Goal: Find contact information: Find contact information

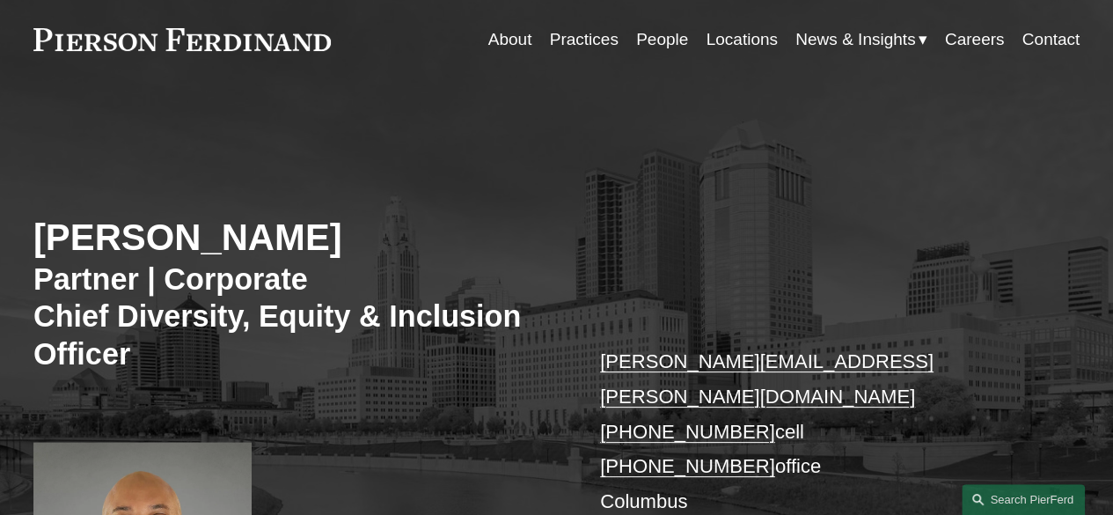
scroll to position [88, 0]
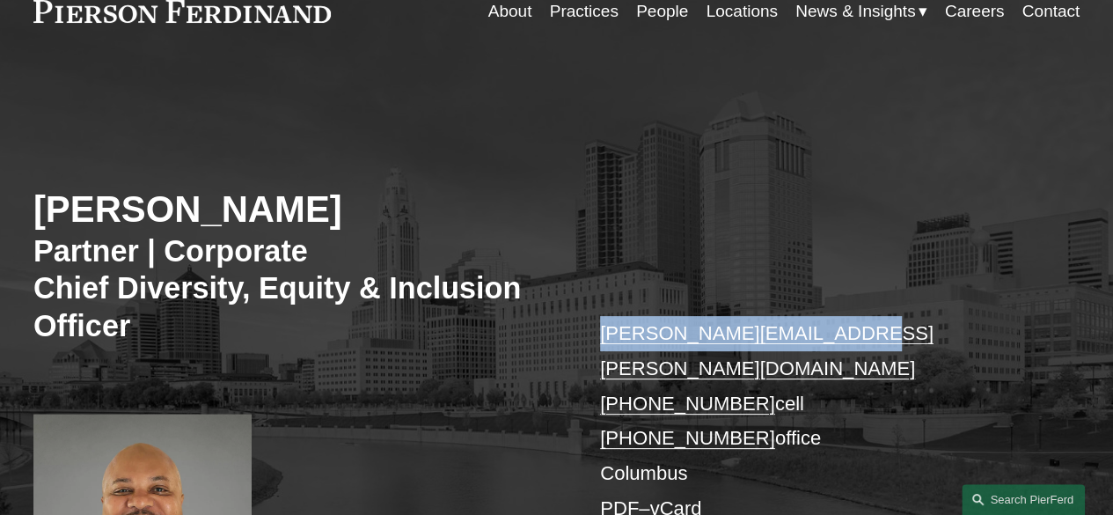
drag, startPoint x: 863, startPoint y: 332, endPoint x: 604, endPoint y: 338, distance: 259.7
click at [604, 338] on p "edmund.brown@pierferd.com +1.412.400.5532 cell +1.380.800.1918 office Columbus …" at bounding box center [818, 420] width 436 height 209
copy link "edmund.brown@pierferd.com"
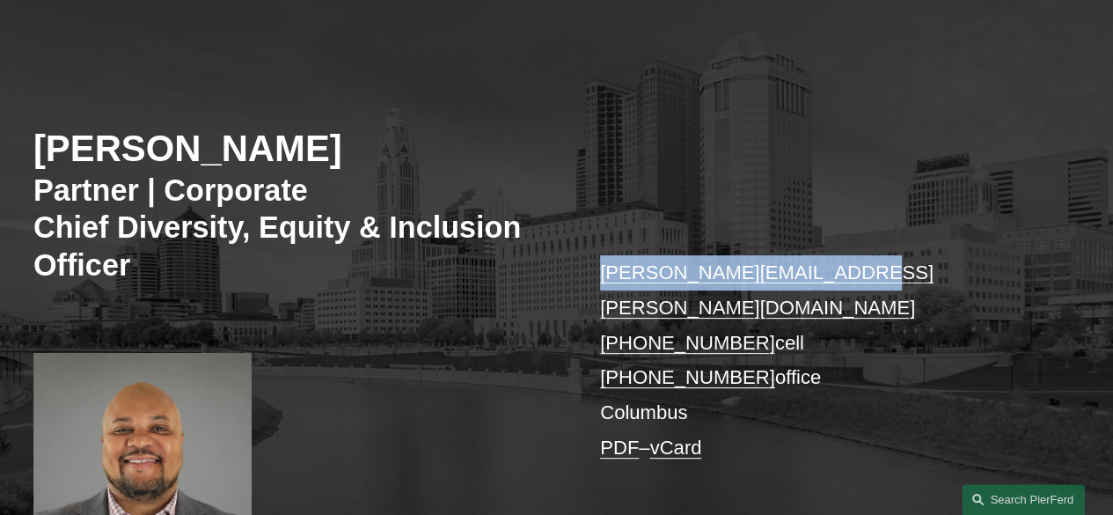
scroll to position [176, 0]
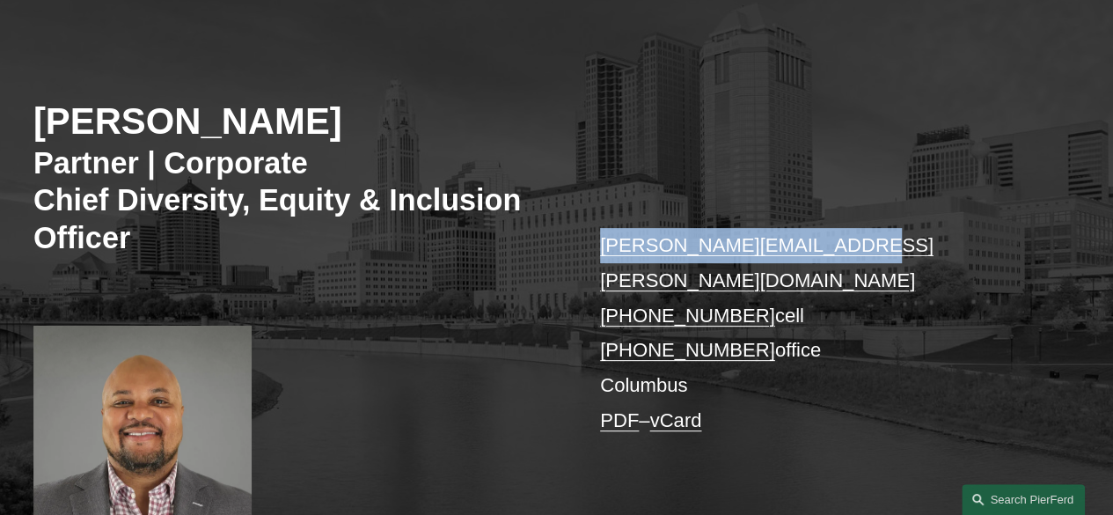
drag, startPoint x: 572, startPoint y: 286, endPoint x: 744, endPoint y: 284, distance: 171.6
click at [744, 284] on div "Edmund F. Brown Partner | Corporate Chief Diversity, Equity & Inclusion Officer…" at bounding box center [556, 279] width 1113 height 541
copy link "+1.412.400.5532"
drag, startPoint x: 582, startPoint y: 320, endPoint x: 745, endPoint y: 312, distance: 163.0
click at [745, 312] on div "Edmund F. Brown Partner | Corporate Chief Diversity, Equity & Inclusion Officer…" at bounding box center [556, 279] width 1113 height 541
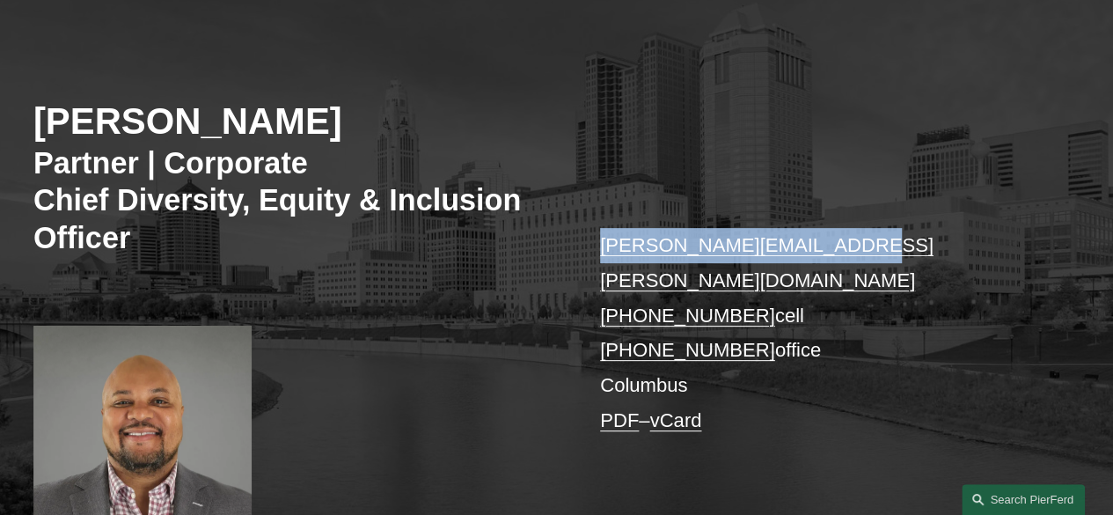
copy link "+1.380.800.1918"
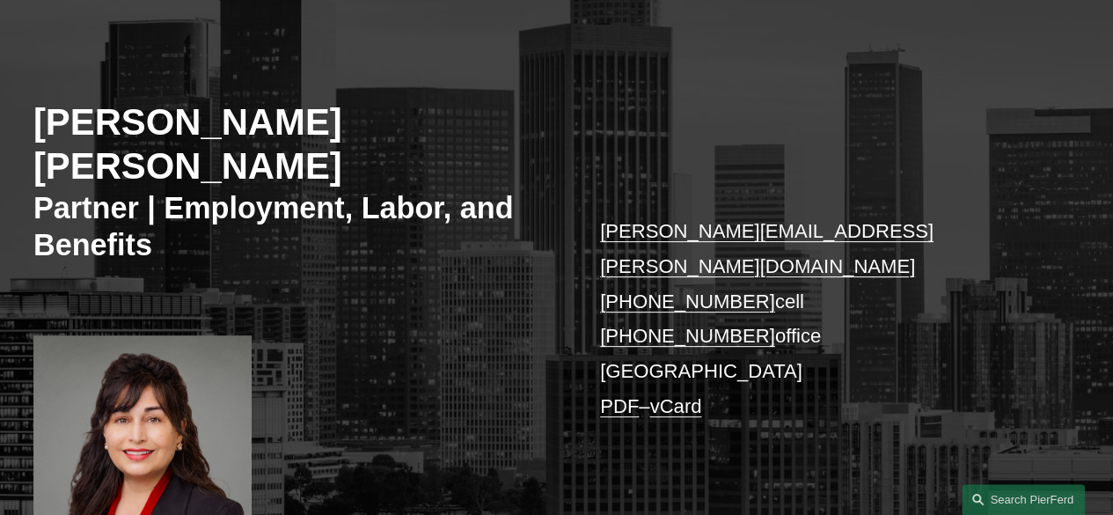
scroll to position [176, 0]
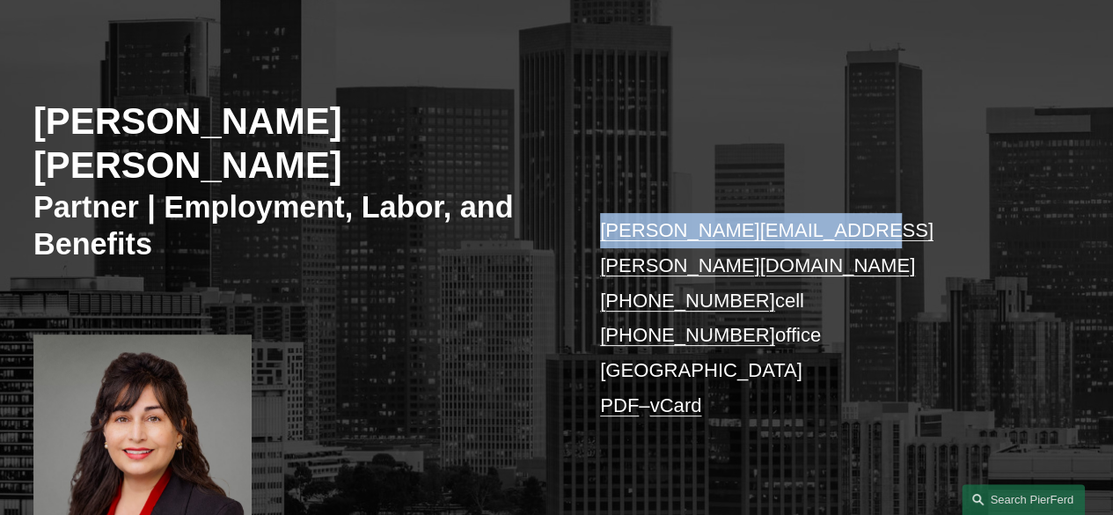
drag, startPoint x: 861, startPoint y: 176, endPoint x: 605, endPoint y: 185, distance: 256.3
click at [605, 213] on p "adriana.cara@pierferd.com +1.619.681.2502 cell +1.760.683.2309 office Los Angel…" at bounding box center [818, 317] width 436 height 209
copy link "adriana.cara@pierferd.com"
drag, startPoint x: 593, startPoint y: 228, endPoint x: 743, endPoint y: 224, distance: 149.7
click at [743, 224] on div "Adriana Cara Partner | Employment, Labor, and Benefits adriana.cara@pierferd.co…" at bounding box center [556, 283] width 1113 height 549
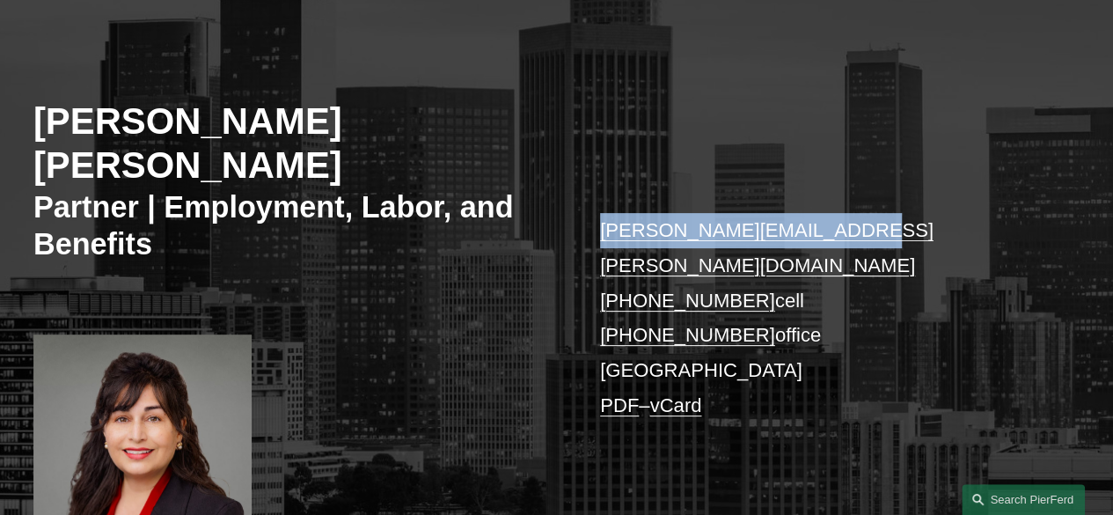
copy link "+1.619.681.2502"
drag, startPoint x: 596, startPoint y: 249, endPoint x: 745, endPoint y: 261, distance: 149.2
click at [745, 261] on div "Adriana Cara Partner | Employment, Labor, and Benefits adriana.cara@pierferd.co…" at bounding box center [556, 283] width 1113 height 549
copy link "+1.760.683.2309"
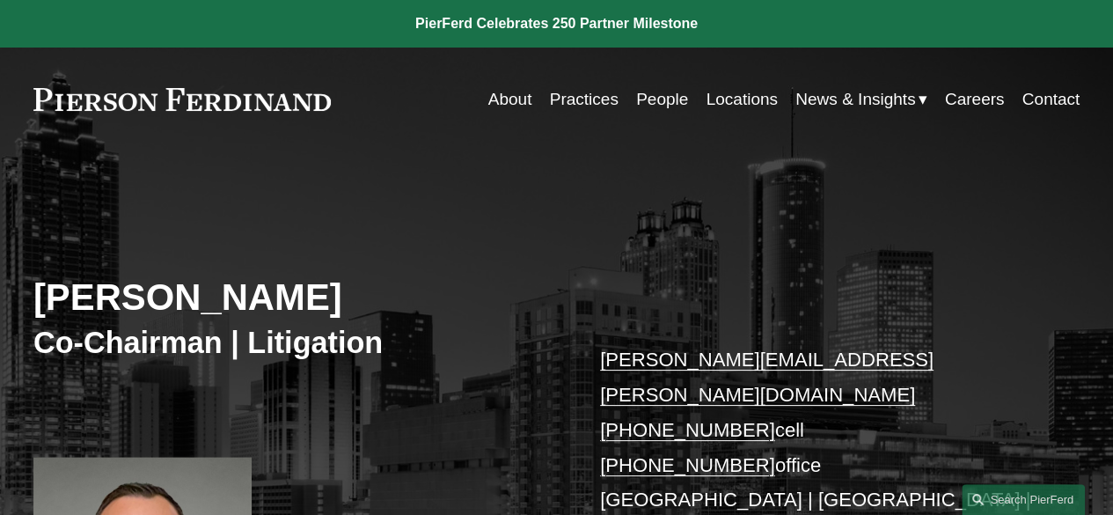
scroll to position [88, 0]
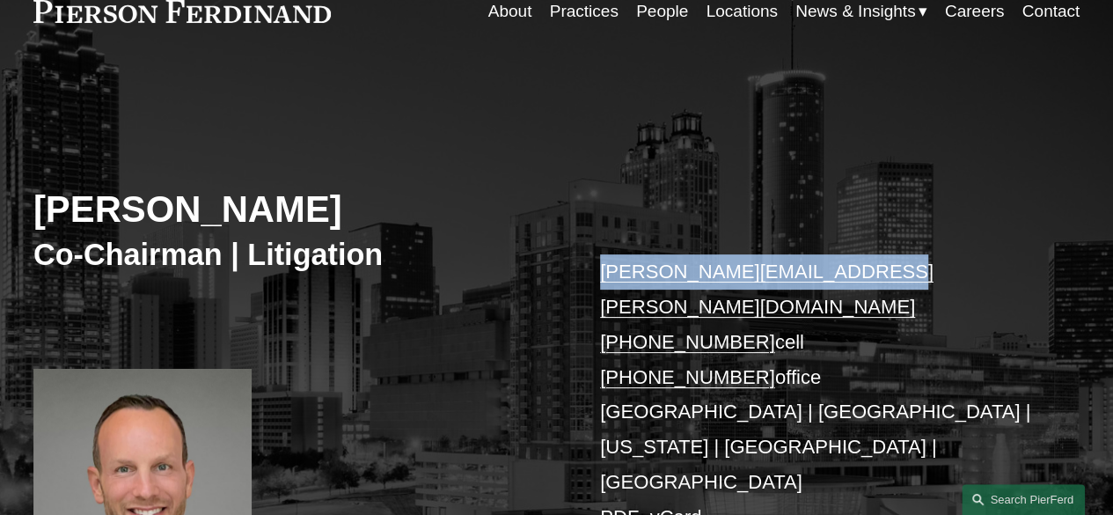
drag, startPoint x: 863, startPoint y: 265, endPoint x: 599, endPoint y: 270, distance: 265.0
click at [599, 270] on div "Joel M. Ferdinand Co-Chairman | Litigation joel.ferdinand@pierferd.com +1.404.6…" at bounding box center [556, 372] width 1113 height 550
copy link "joel.ferdinand@pierferd.com"
drag, startPoint x: 593, startPoint y: 309, endPoint x: 742, endPoint y: 302, distance: 148.9
click at [742, 302] on div "Joel M. Ferdinand Co-Chairman | Litigation joel.ferdinand@pierferd.com +1.404.6…" at bounding box center [556, 372] width 1113 height 550
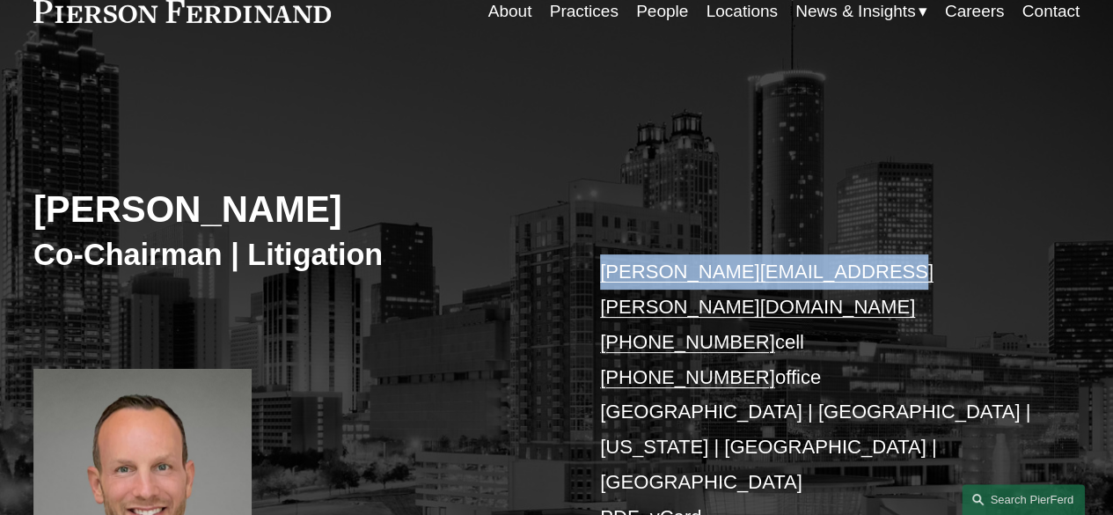
copy link "+1.404.640.6952"
drag, startPoint x: 593, startPoint y: 353, endPoint x: 741, endPoint y: 341, distance: 148.4
click at [741, 341] on div "Joel M. Ferdinand Co-Chairman | Litigation joel.ferdinand@pierferd.com +1.404.6…" at bounding box center [556, 372] width 1113 height 550
copy link "+1.770.759.2254"
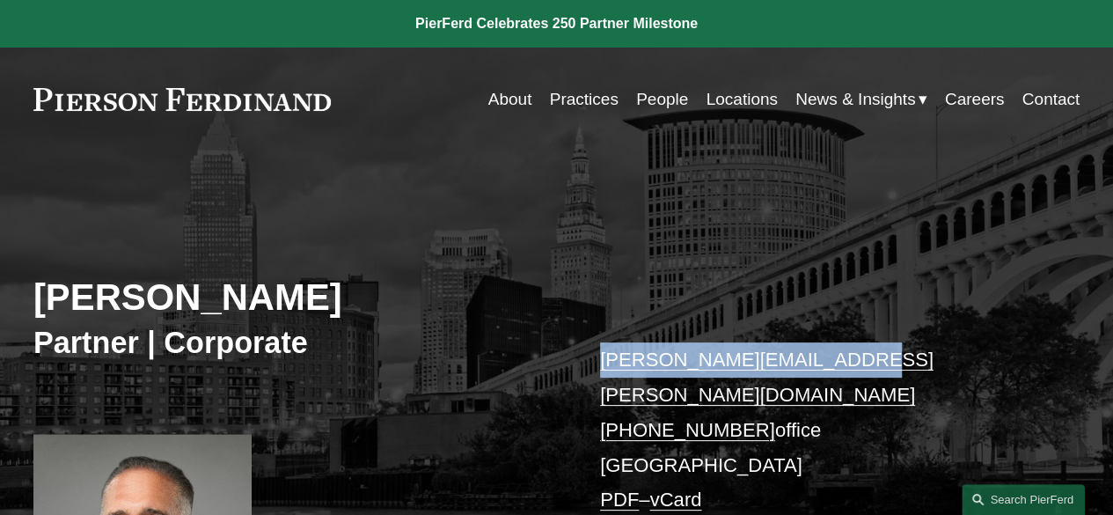
drag, startPoint x: 866, startPoint y: 356, endPoint x: 601, endPoint y: 353, distance: 265.0
click at [601, 353] on p "[PERSON_NAME][EMAIL_ADDRESS][PERSON_NAME][DOMAIN_NAME] [PHONE_NUMBER] office [G…" at bounding box center [818, 429] width 436 height 175
copy link "[PERSON_NAME][EMAIL_ADDRESS][PERSON_NAME][DOMAIN_NAME]"
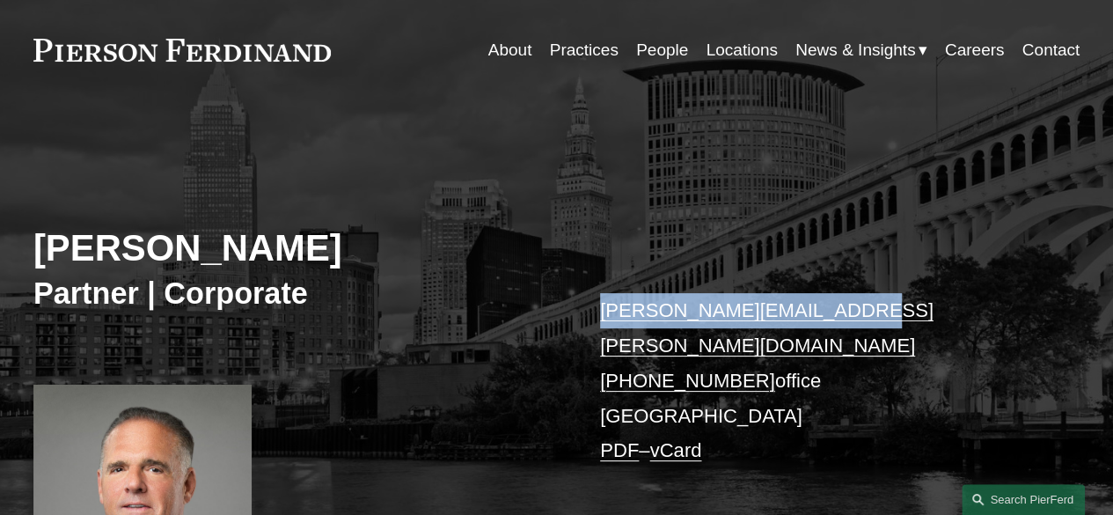
scroll to position [88, 0]
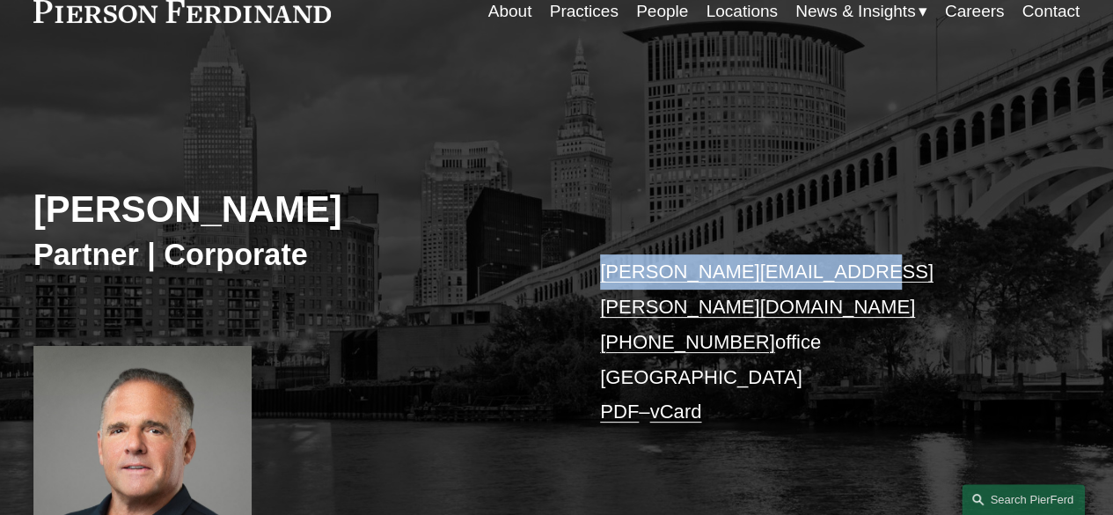
drag, startPoint x: 593, startPoint y: 305, endPoint x: 743, endPoint y: 309, distance: 149.7
click at [743, 309] on div "[PERSON_NAME] Partner | Corporate [PERSON_NAME][EMAIL_ADDRESS][PERSON_NAME][DOM…" at bounding box center [556, 330] width 1113 height 467
copy link "[PHONE_NUMBER]"
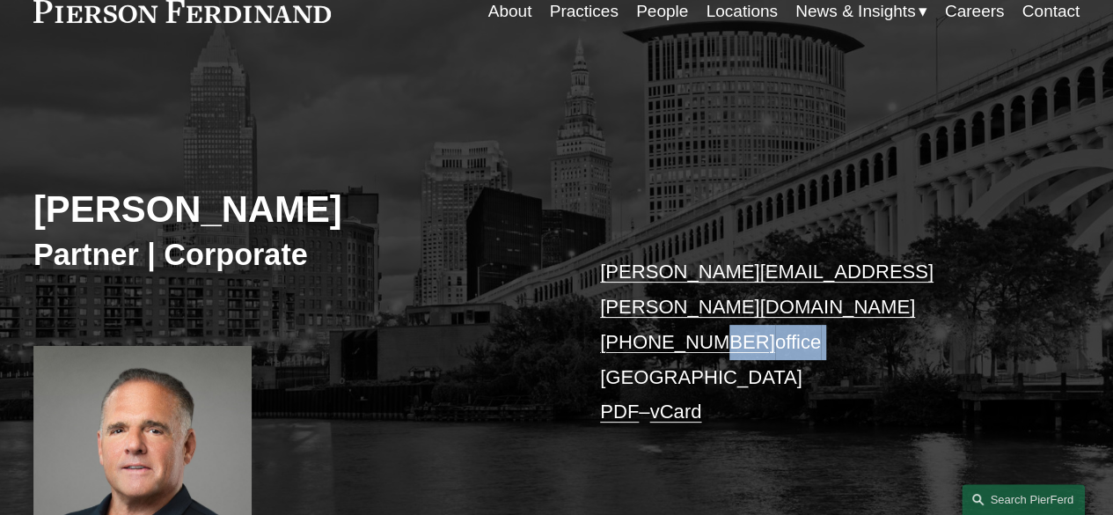
drag, startPoint x: 588, startPoint y: 339, endPoint x: 696, endPoint y: 327, distance: 109.0
click at [696, 327] on div "[PERSON_NAME] Partner | Corporate [PERSON_NAME][EMAIL_ADDRESS][PERSON_NAME][DOM…" at bounding box center [556, 330] width 1113 height 467
click at [618, 355] on p "[PERSON_NAME][EMAIL_ADDRESS][PERSON_NAME][DOMAIN_NAME] [PHONE_NUMBER] office [G…" at bounding box center [818, 341] width 436 height 175
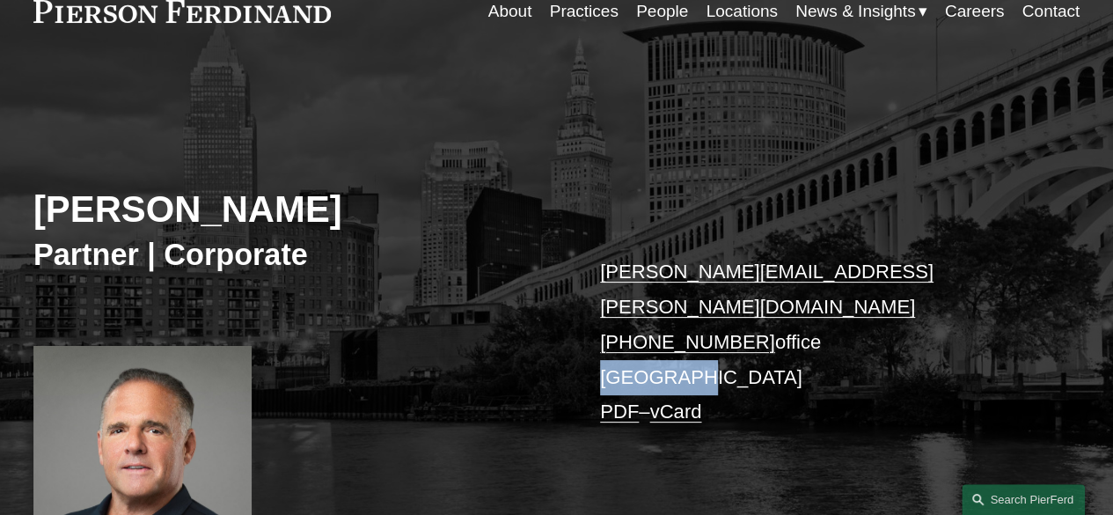
click at [618, 355] on p "[PERSON_NAME][EMAIL_ADDRESS][PERSON_NAME][DOMAIN_NAME] [PHONE_NUMBER] office [G…" at bounding box center [818, 341] width 436 height 175
copy p "[GEOGRAPHIC_DATA]"
